Goal: Task Accomplishment & Management: Use online tool/utility

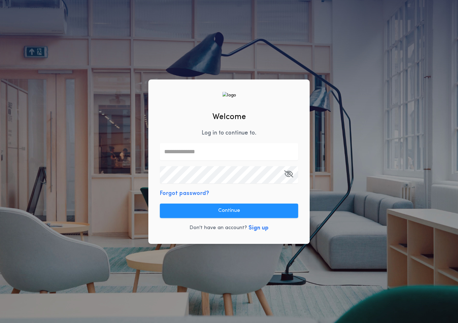
type input "**********"
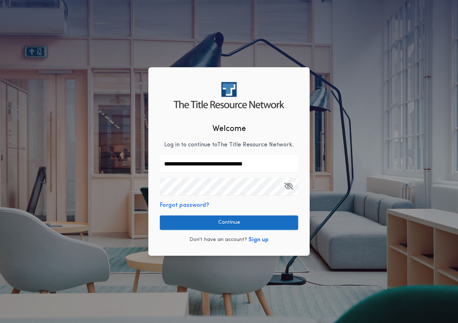
click at [238, 220] on button "Continue" at bounding box center [229, 223] width 138 height 14
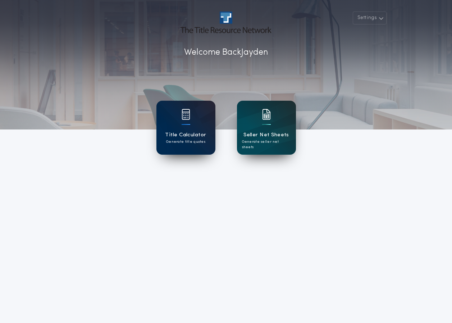
click at [174, 110] on div "Title Calculator Generate title quotes" at bounding box center [186, 128] width 59 height 54
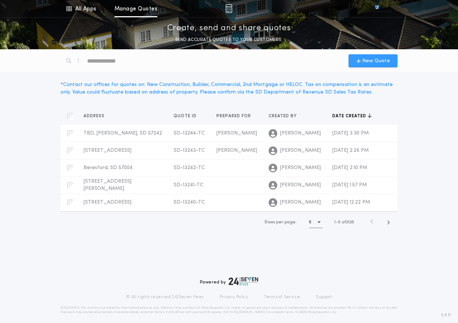
click at [370, 59] on span "New Quote" at bounding box center [376, 61] width 28 height 8
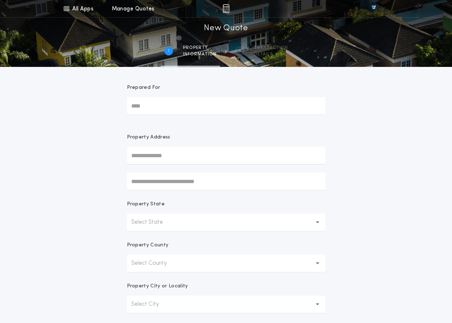
click at [275, 224] on button "Select State" at bounding box center [226, 222] width 199 height 17
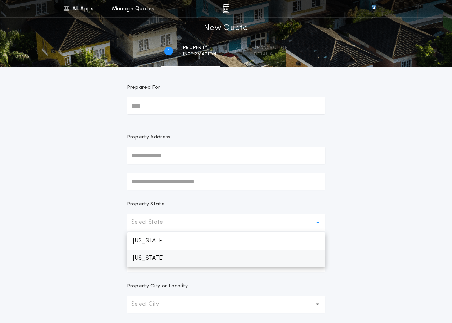
click at [272, 253] on p "[US_STATE]" at bounding box center [226, 258] width 199 height 17
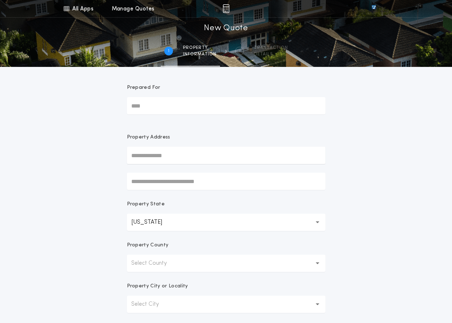
click at [275, 262] on button "Select County" at bounding box center [226, 263] width 199 height 17
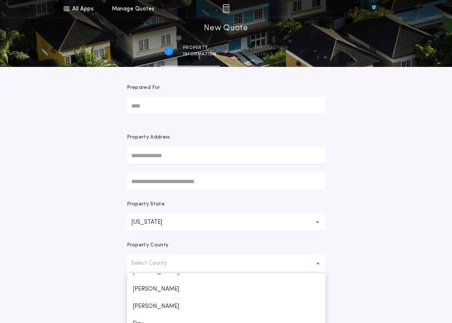
scroll to position [288, 0]
click at [207, 302] on p "[PERSON_NAME]" at bounding box center [226, 304] width 199 height 17
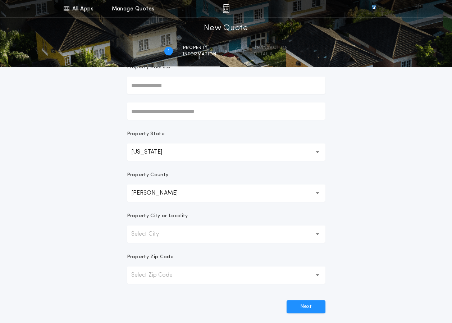
scroll to position [72, 0]
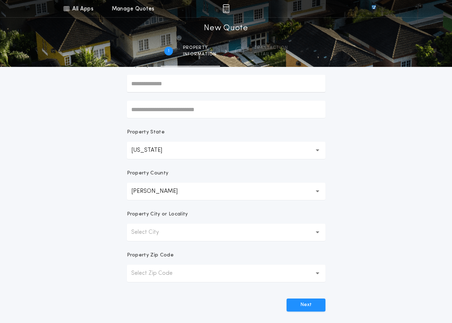
click at [209, 232] on button "Select City" at bounding box center [226, 232] width 199 height 17
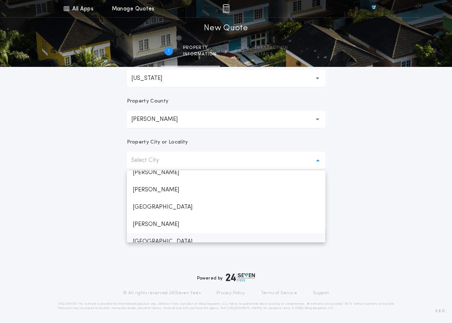
scroll to position [82, 0]
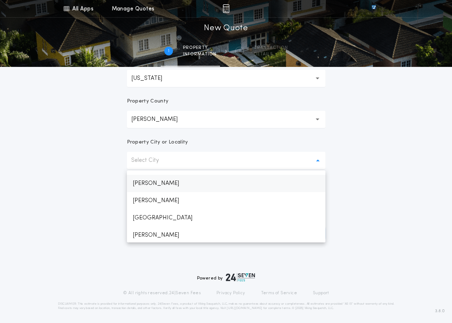
click at [164, 188] on p "[PERSON_NAME]" at bounding box center [226, 183] width 199 height 17
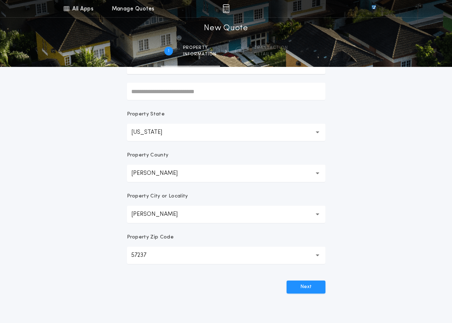
scroll to position [36, 0]
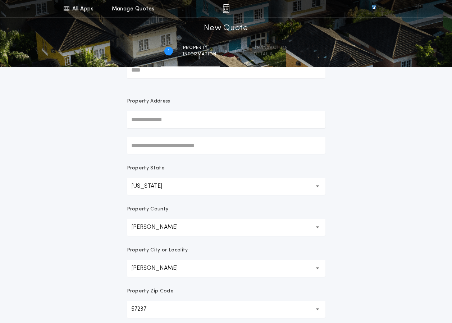
click at [190, 125] on input "text" at bounding box center [226, 119] width 199 height 17
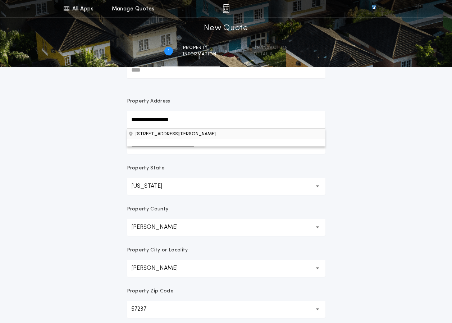
type input "**********"
click at [193, 132] on button "[STREET_ADDRESS][PERSON_NAME]" at bounding box center [226, 133] width 199 height 11
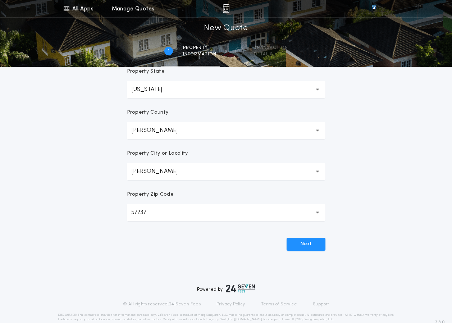
scroll to position [144, 0]
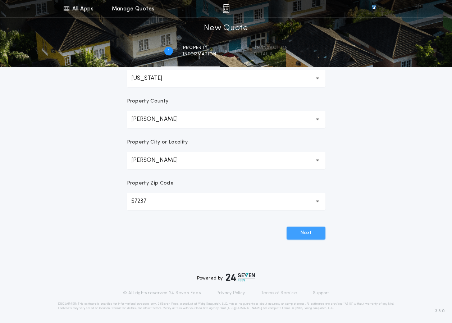
click at [312, 234] on button "Next" at bounding box center [306, 233] width 39 height 13
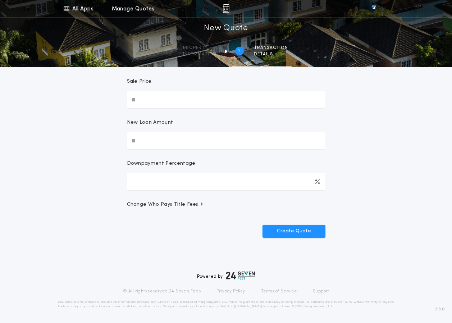
scroll to position [0, 0]
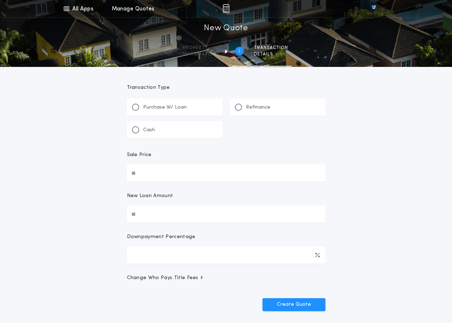
click at [274, 107] on div "Refinance" at bounding box center [278, 107] width 96 height 17
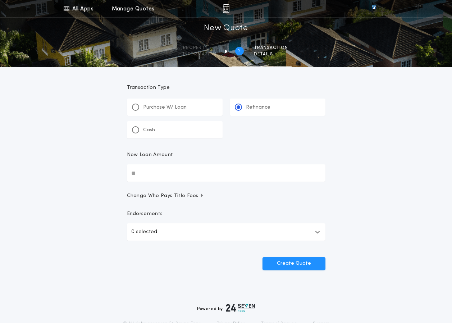
click at [234, 178] on input "New Loan Amount" at bounding box center [226, 172] width 199 height 17
type input "********"
click at [300, 262] on button "Create Quote" at bounding box center [294, 263] width 63 height 13
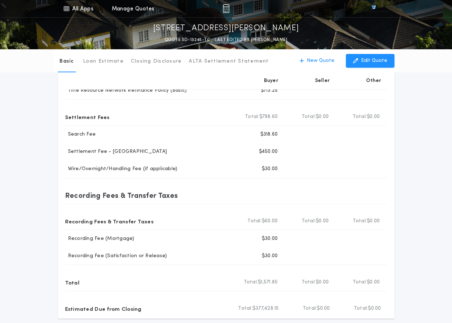
scroll to position [108, 0]
